Goal: Obtain resource: Obtain resource

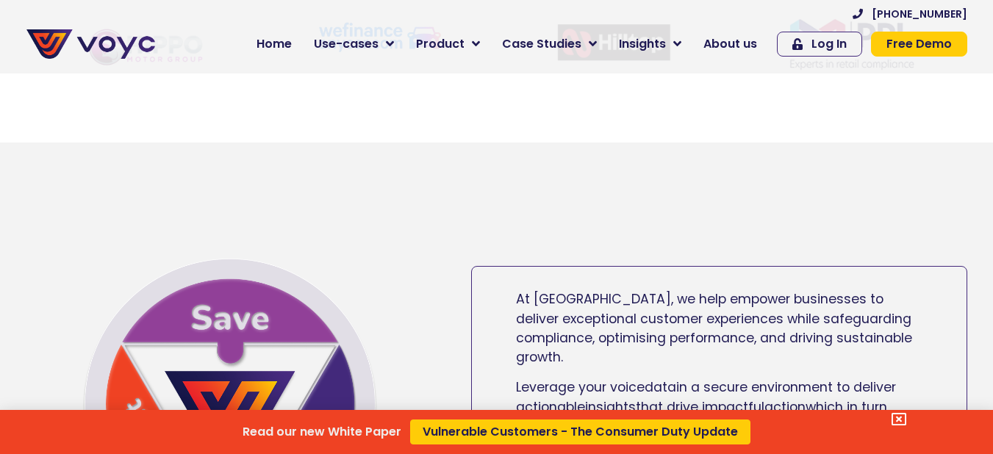
scroll to position [722, 0]
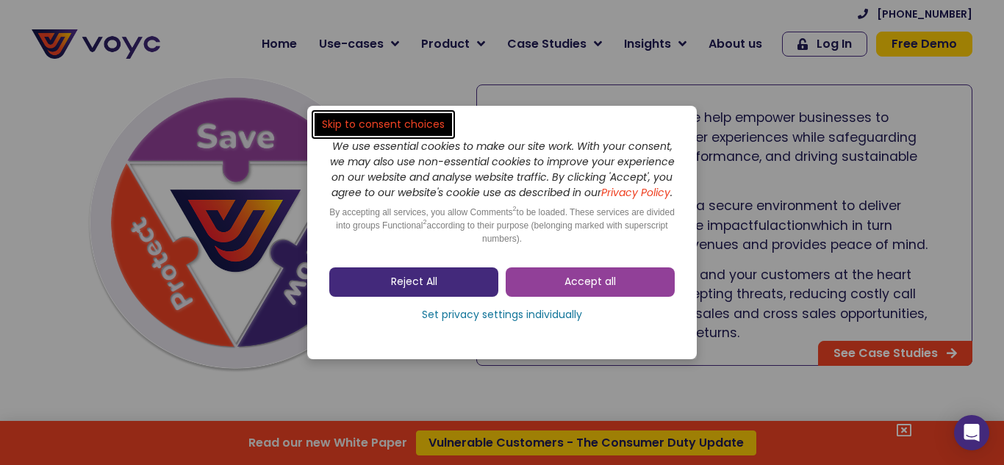
click at [489, 290] on link "Reject All" at bounding box center [413, 282] width 169 height 29
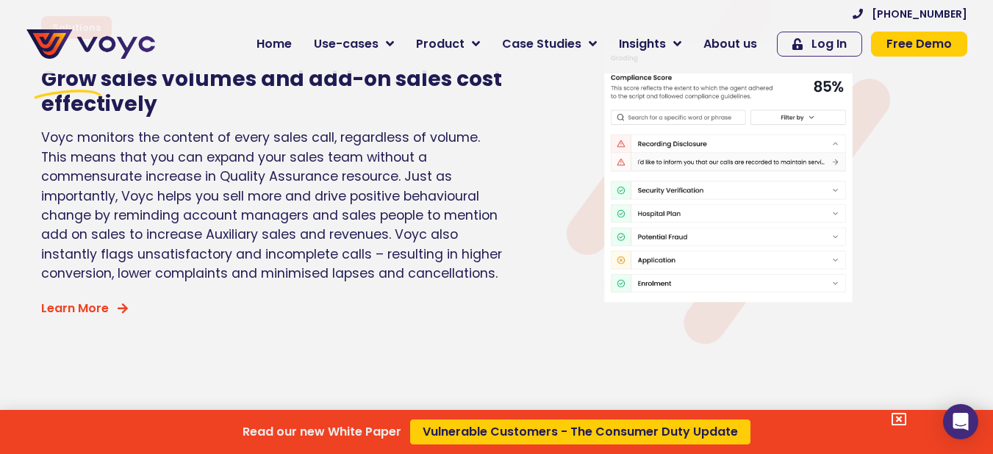
scroll to position [3732, 0]
click at [401, 42] on div "Read our new White Paper Vulnerable Customers - The Consumer Duty Update" at bounding box center [496, 227] width 993 height 454
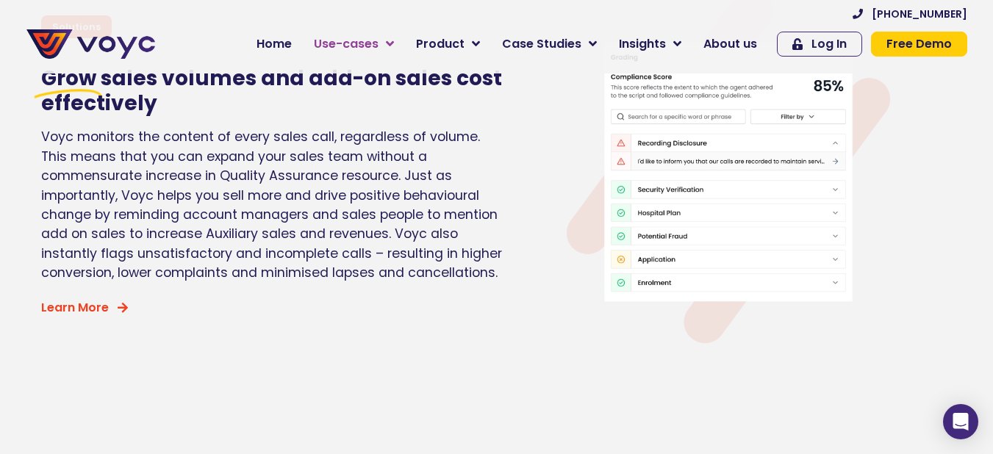
click at [394, 42] on icon at bounding box center [390, 43] width 8 height 13
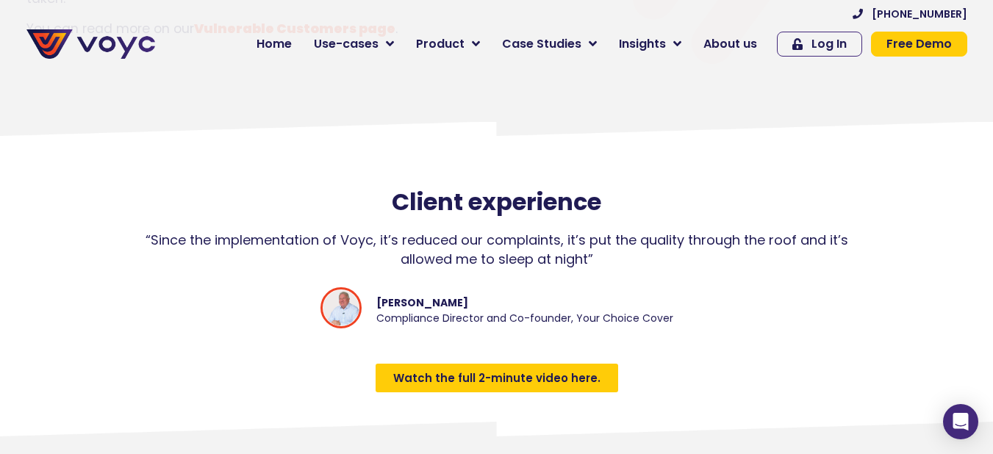
scroll to position [1905, 0]
